Goal: Communication & Community: Answer question/provide support

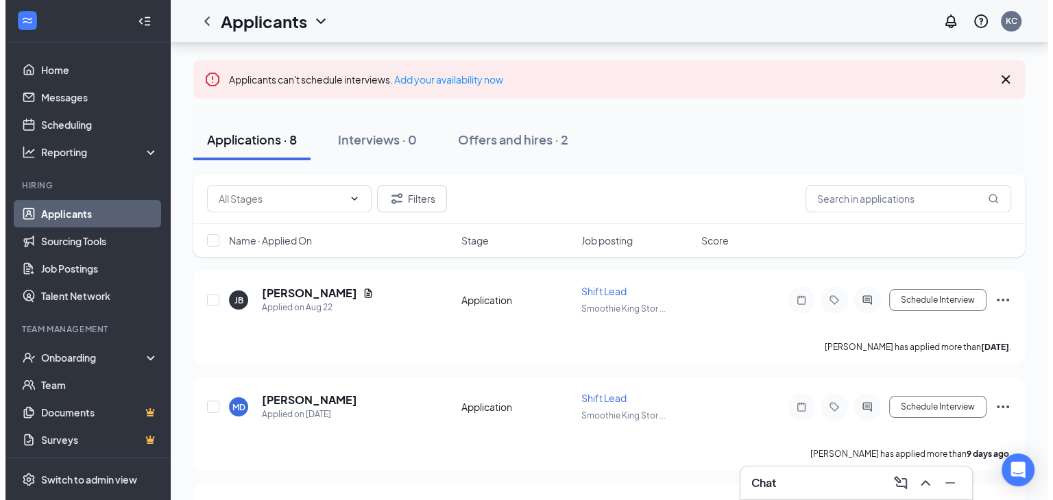
scroll to position [85, 0]
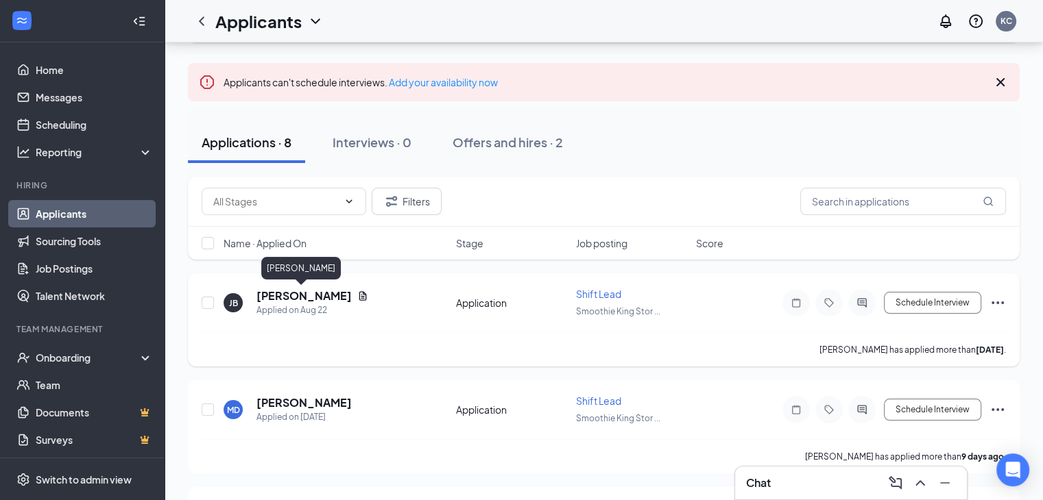
click at [280, 295] on h5 "[PERSON_NAME]" at bounding box center [303, 296] width 95 height 15
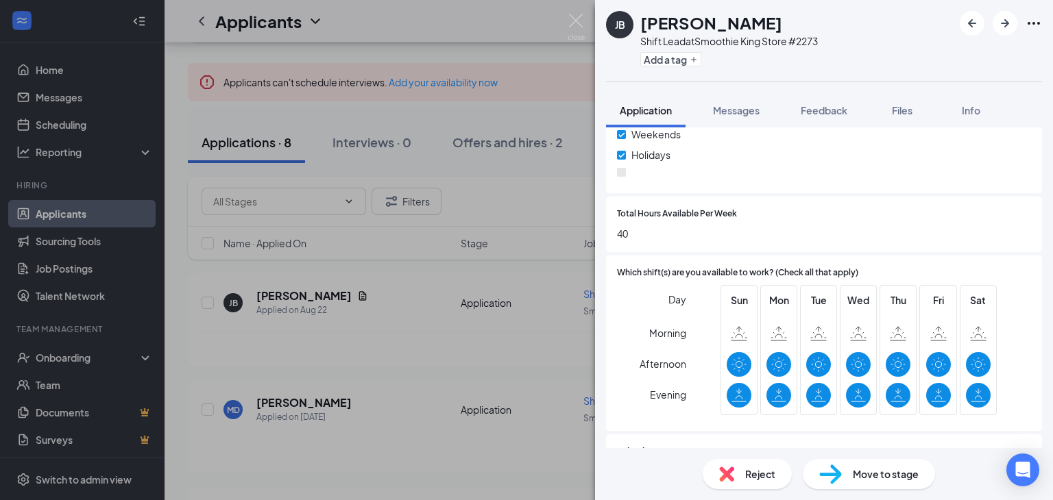
scroll to position [599, 0]
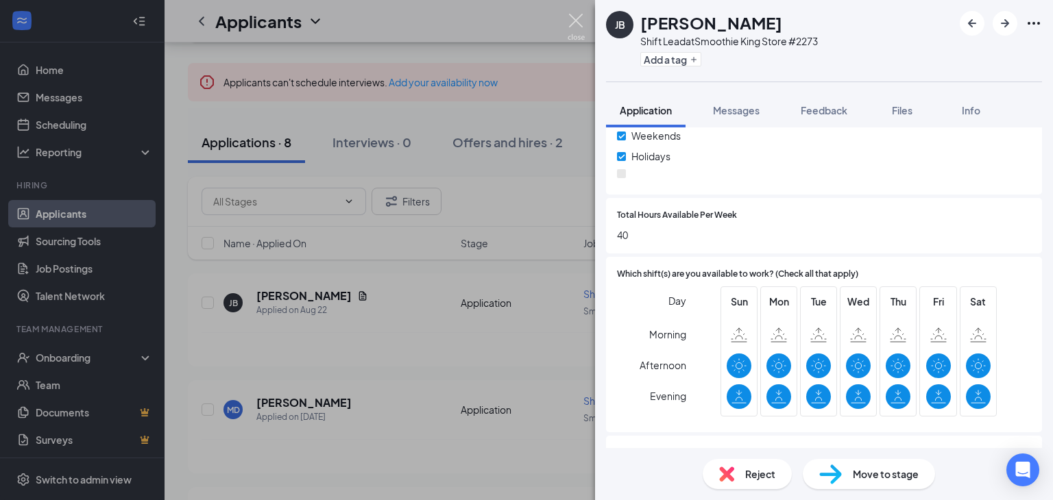
click at [576, 22] on img at bounding box center [576, 27] width 17 height 27
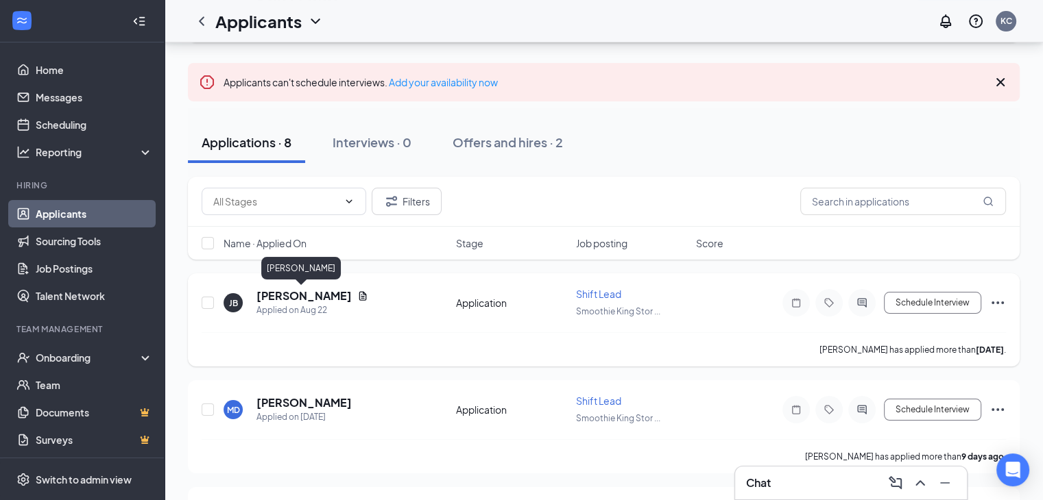
click at [316, 294] on h5 "[PERSON_NAME]" at bounding box center [303, 296] width 95 height 15
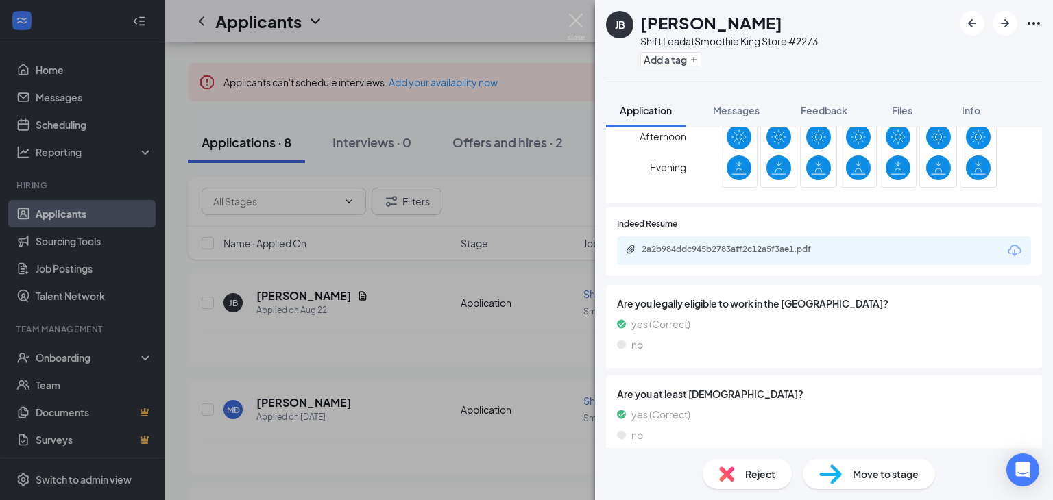
scroll to position [836, 0]
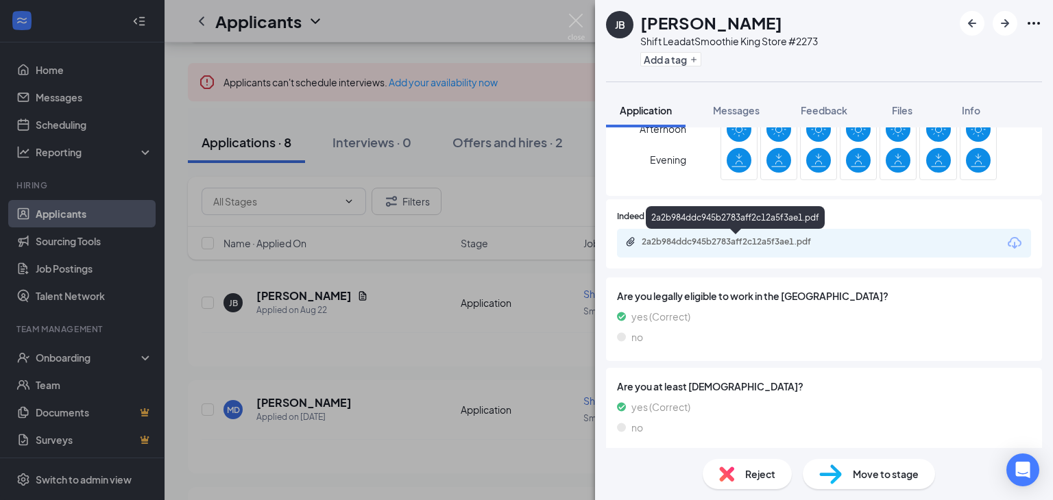
click at [682, 240] on div "2a2b984ddc945b2783aff2c12a5f3ae1.pdf" at bounding box center [738, 241] width 192 height 11
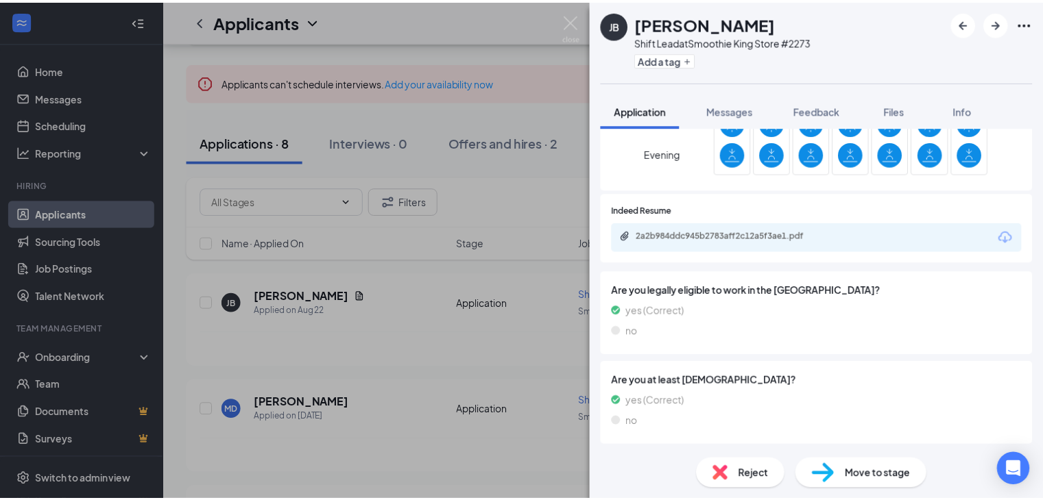
scroll to position [836, 0]
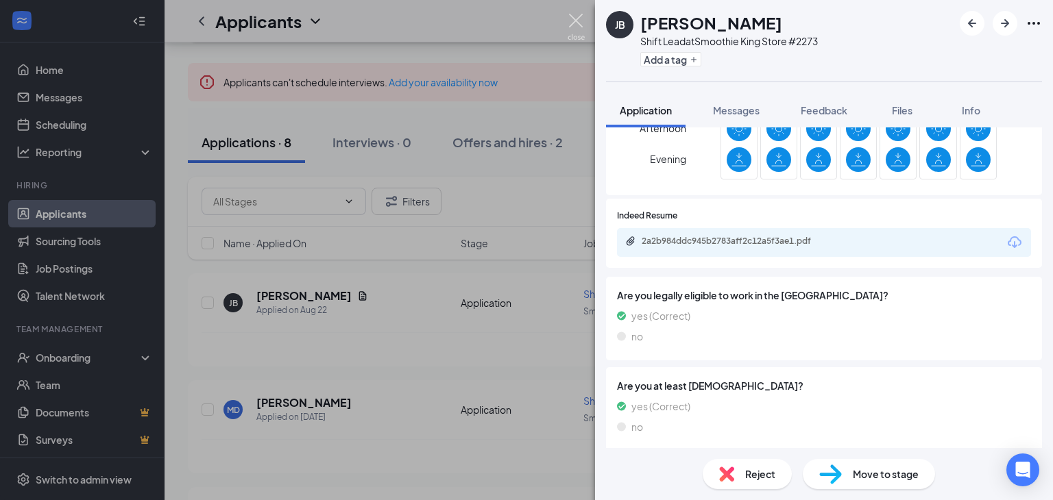
click at [573, 20] on img at bounding box center [576, 27] width 17 height 27
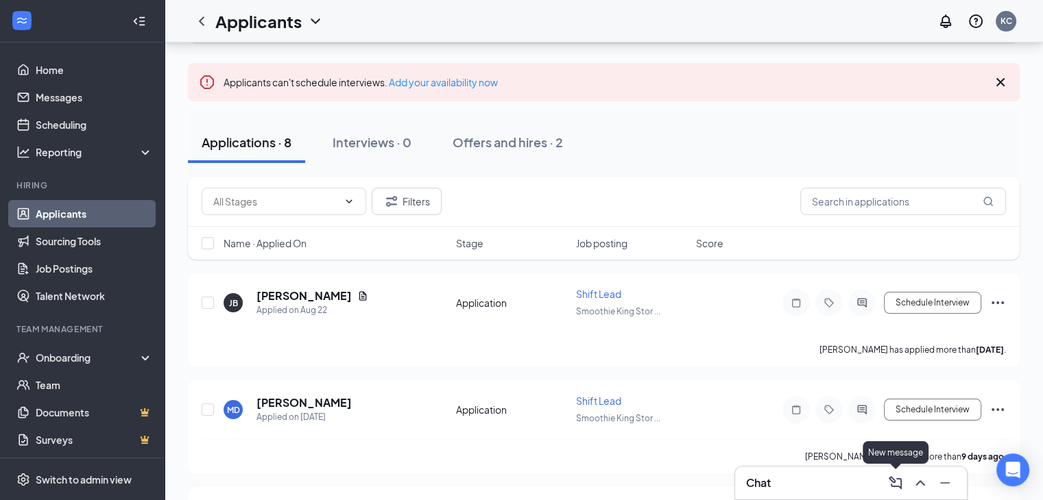
click at [912, 477] on icon "ChevronUp" at bounding box center [920, 483] width 16 height 16
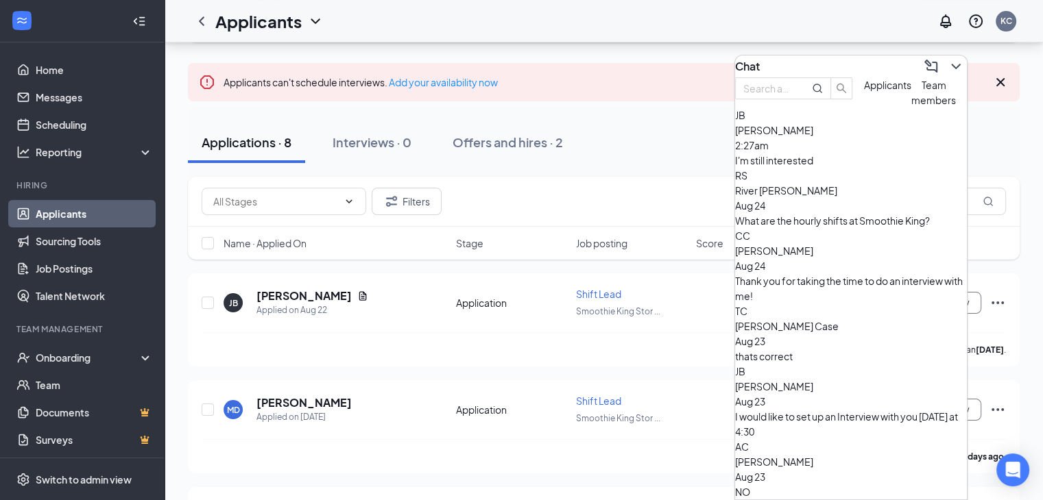
click at [779, 168] on div "[PERSON_NAME] 2:27am I'm still interested" at bounding box center [851, 138] width 232 height 60
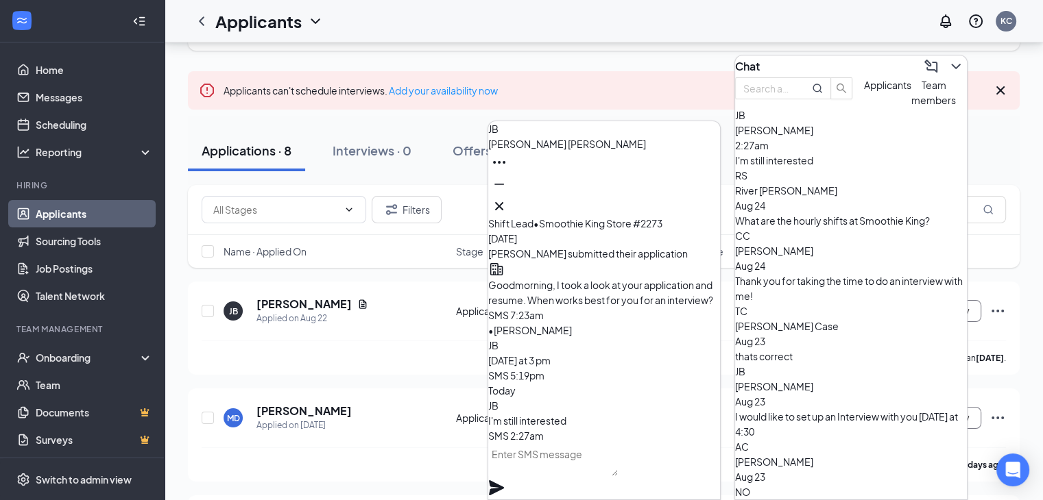
click at [548, 471] on textarea at bounding box center [553, 459] width 130 height 33
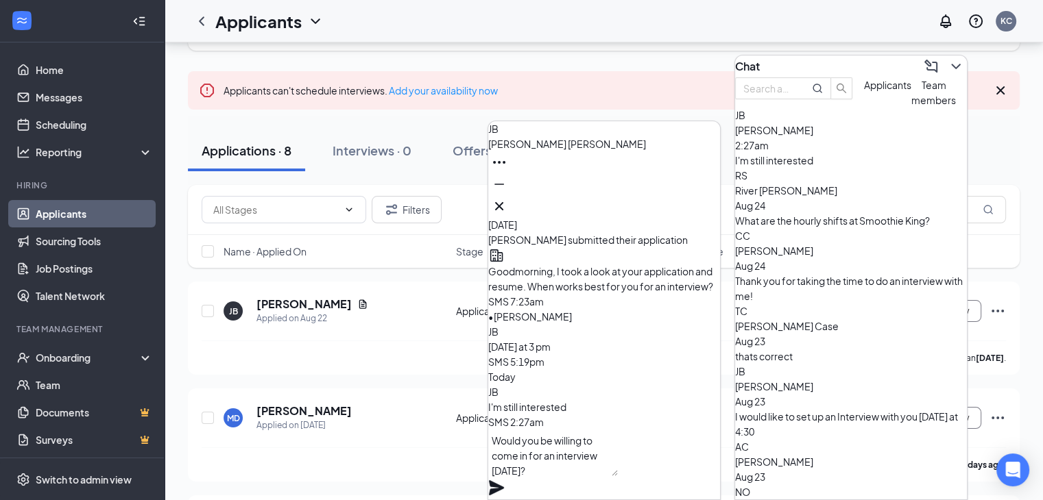
click at [603, 459] on textarea "Would you be willing to come in for an interview [DATE]?" at bounding box center [553, 453] width 130 height 47
type textarea "Would you want to come in for an interview [DATE]?"
click at [504, 480] on icon "Plane" at bounding box center [496, 487] width 15 height 15
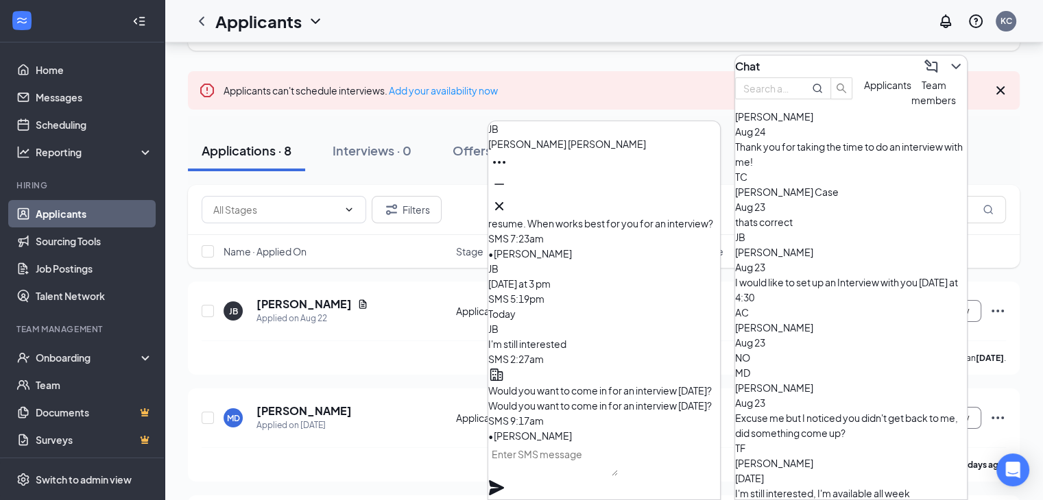
scroll to position [134, 0]
click at [818, 411] on div "Excuse me but I noticed you didn't get back to me, did something come up?" at bounding box center [851, 426] width 232 height 30
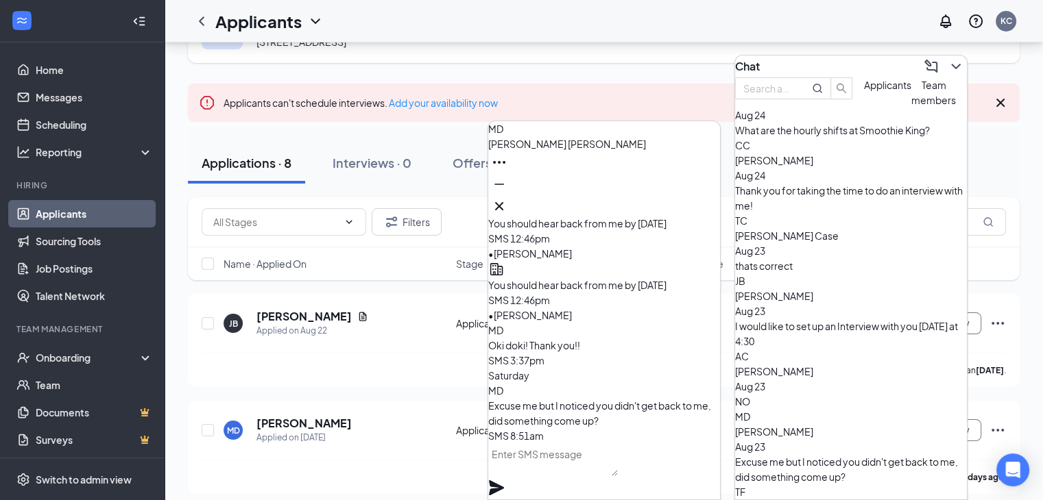
scroll to position [92, 0]
click at [813, 364] on span "[PERSON_NAME]" at bounding box center [774, 370] width 78 height 12
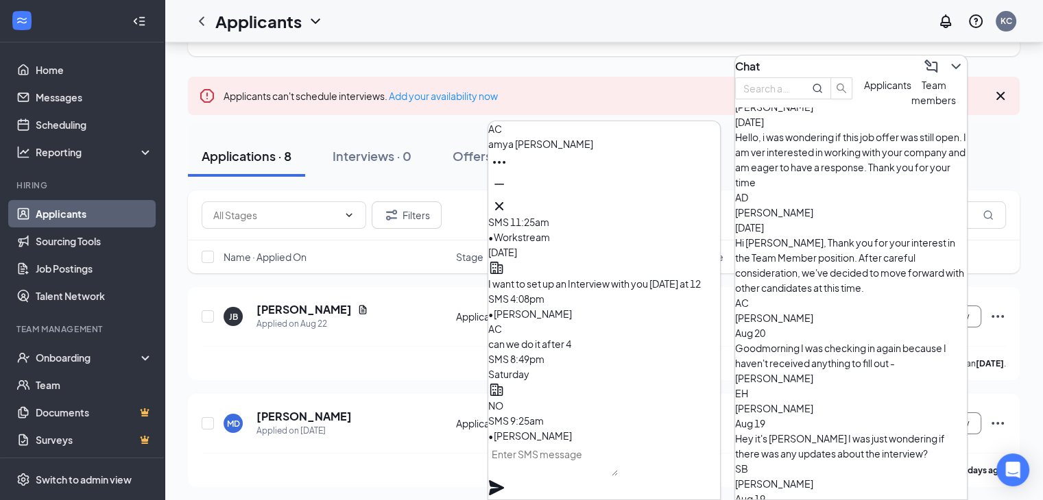
scroll to position [707, 0]
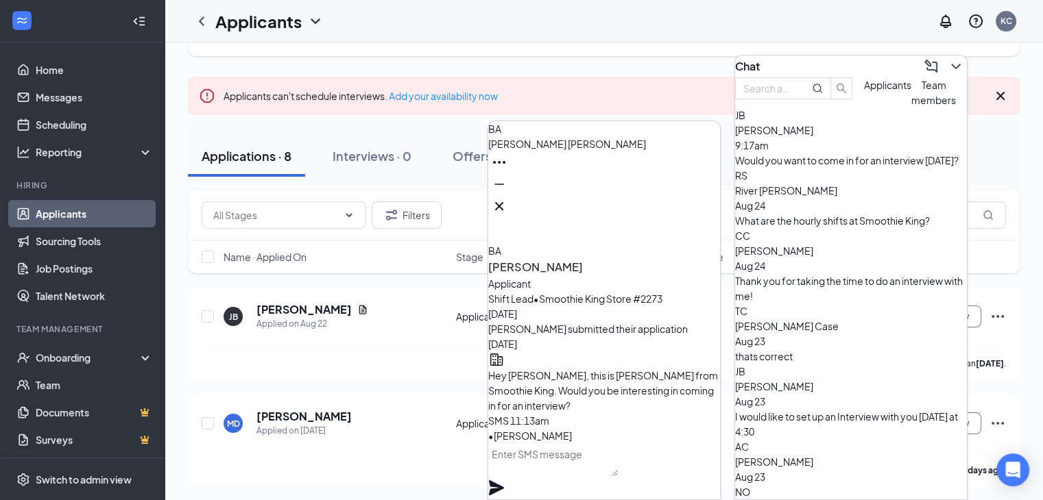
scroll to position [0, 0]
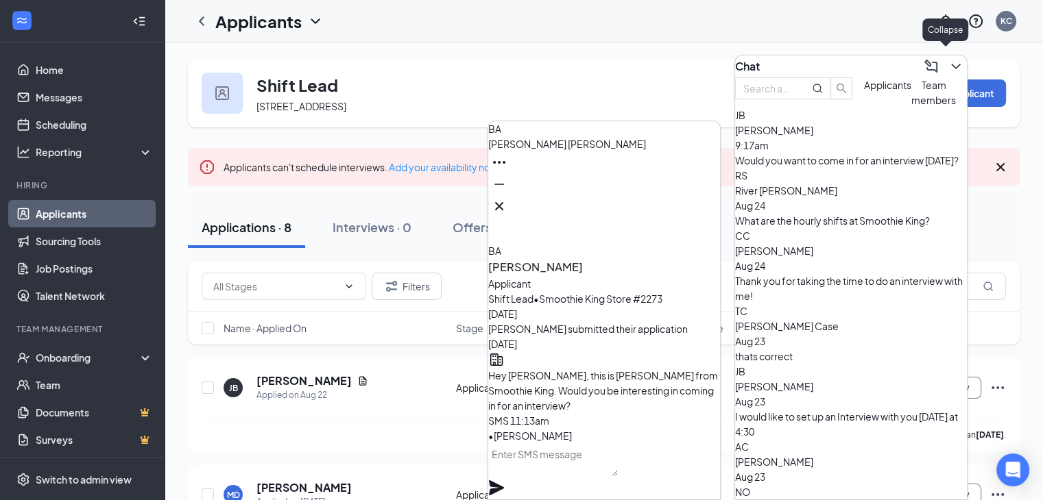
click at [947, 66] on icon "ChevronDown" at bounding box center [955, 66] width 16 height 16
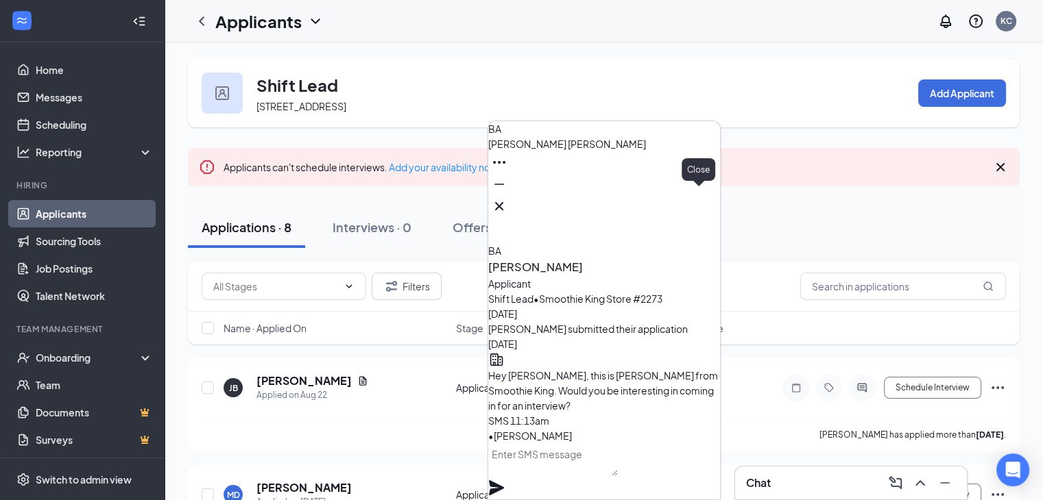
click at [503, 202] on icon "Cross" at bounding box center [499, 206] width 8 height 8
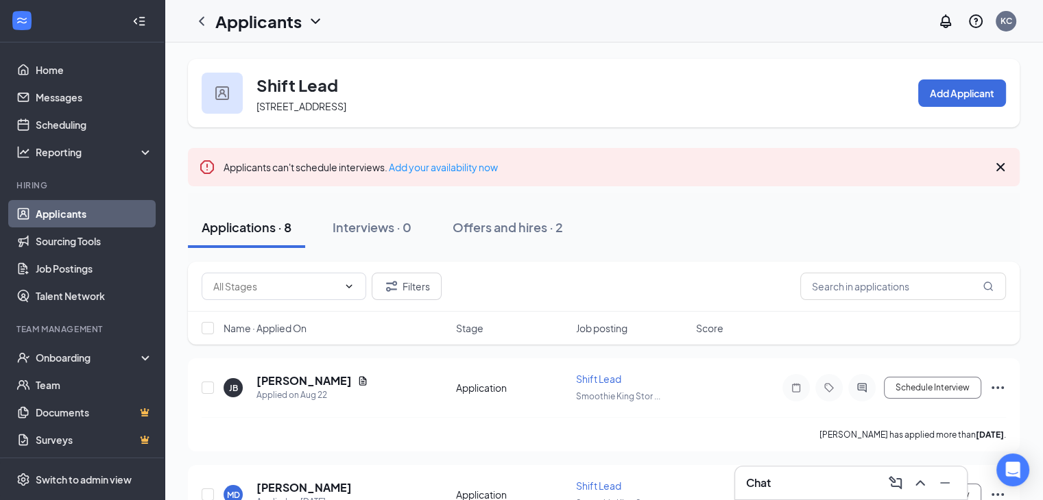
click at [910, 480] on button at bounding box center [920, 483] width 22 height 22
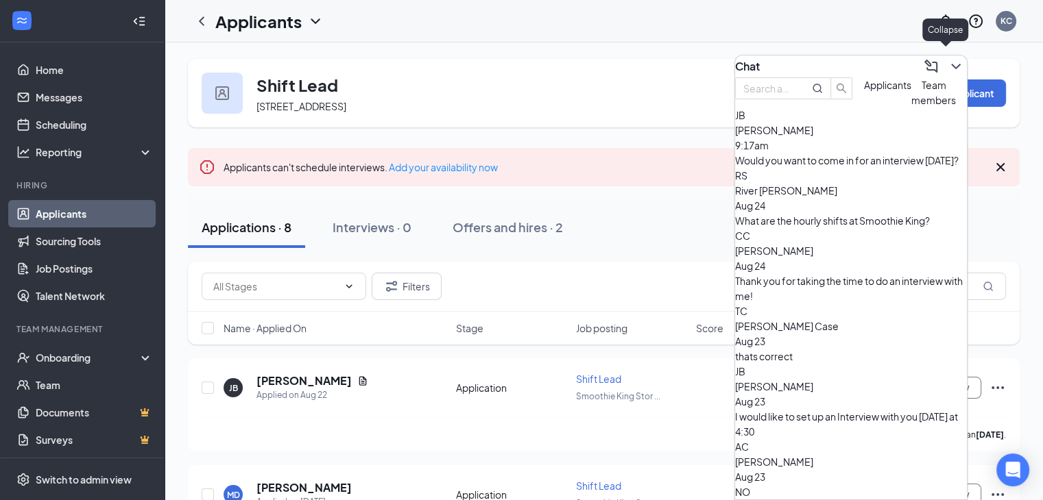
click at [951, 63] on icon "ChevronDown" at bounding box center [955, 66] width 16 height 16
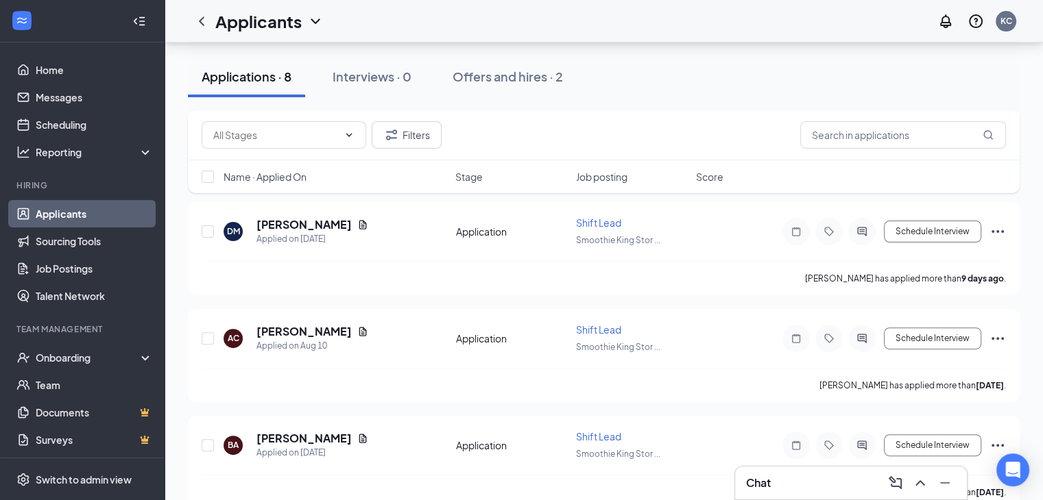
click at [184, 217] on div "Shift Lead [STREET_ADDRESS] Add Applicant Applicants can't schedule interviews.…" at bounding box center [604, 259] width 878 height 1174
